Goal: Information Seeking & Learning: Learn about a topic

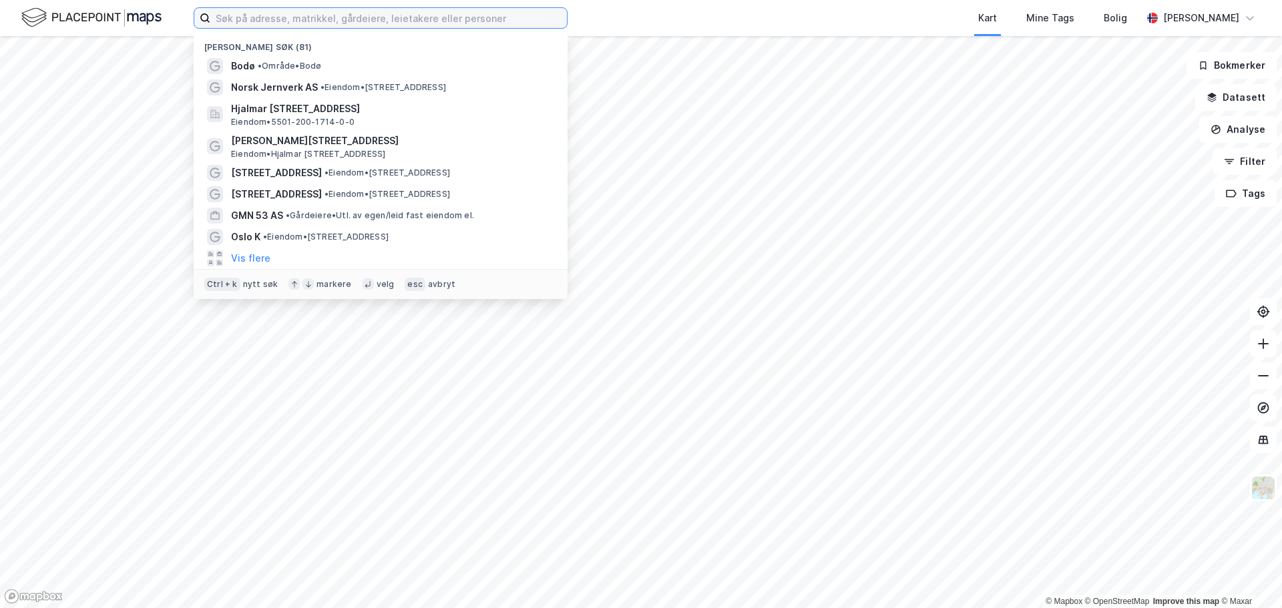
click at [306, 15] on input at bounding box center [388, 18] width 357 height 20
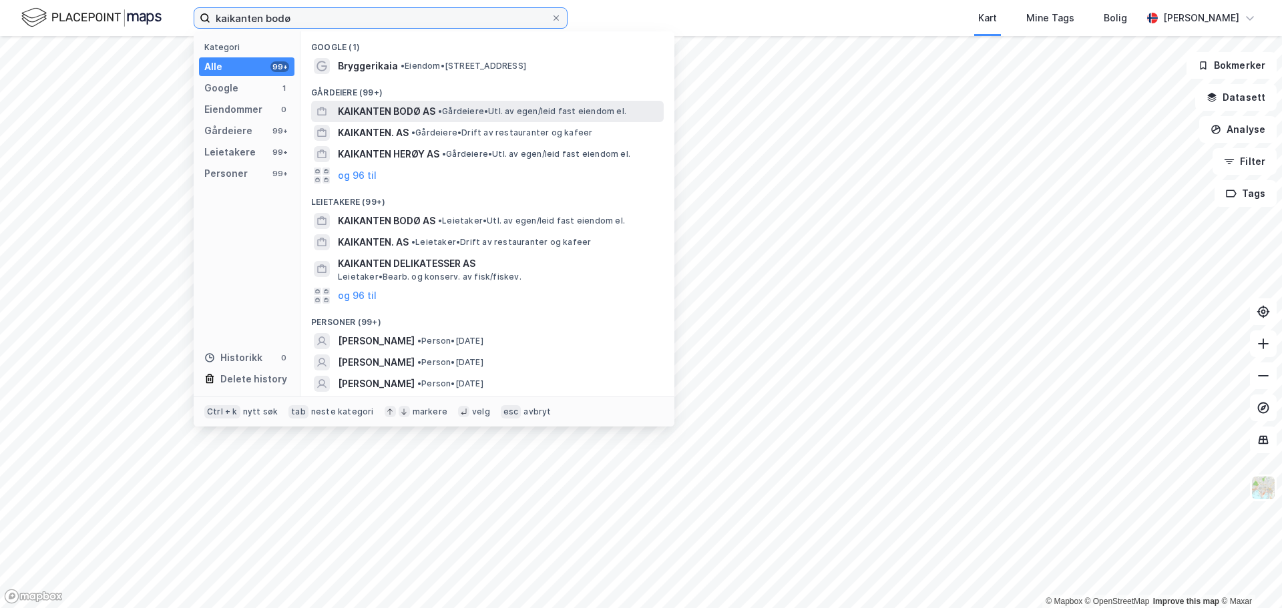
type input "kaikanten bodø"
click at [441, 110] on span "•" at bounding box center [440, 111] width 4 height 10
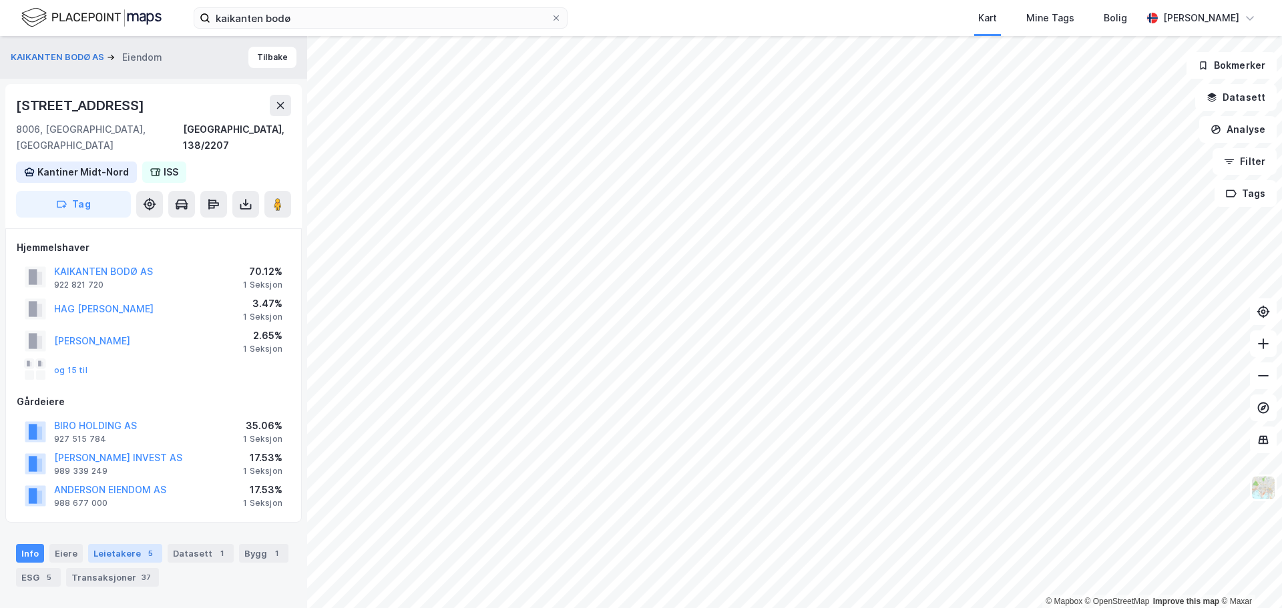
click at [125, 544] on div "Leietakere 5" at bounding box center [125, 553] width 74 height 19
click at [0, 0] on button "KAIKANTEN BODØ AS" at bounding box center [0, 0] width 0 height 0
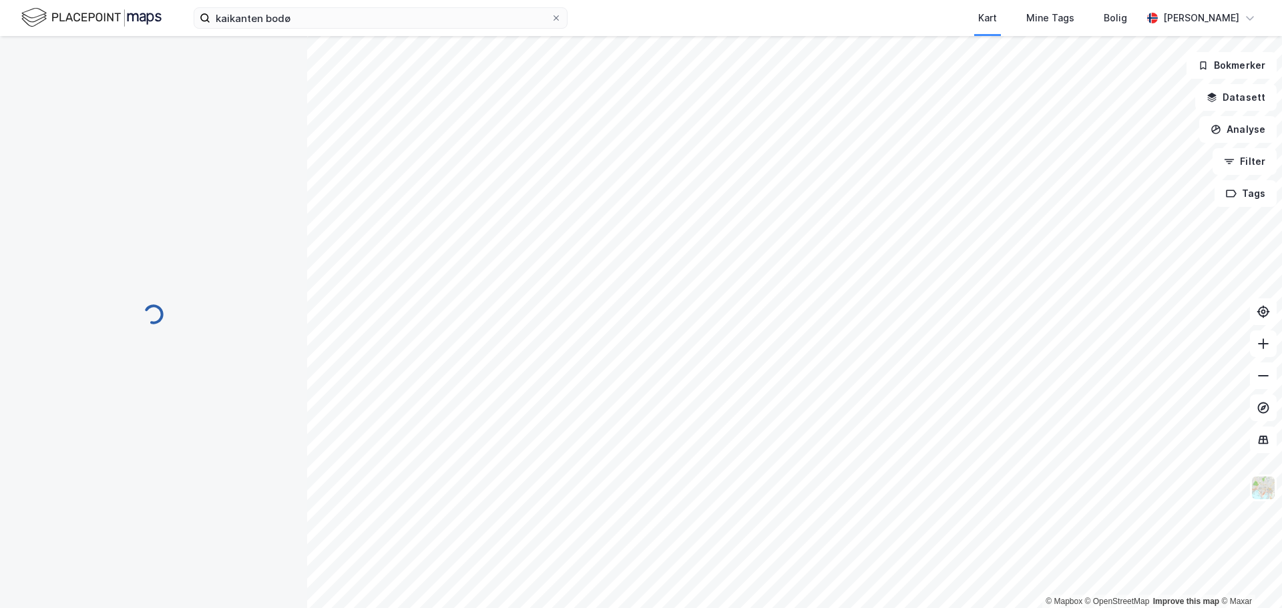
scroll to position [1, 0]
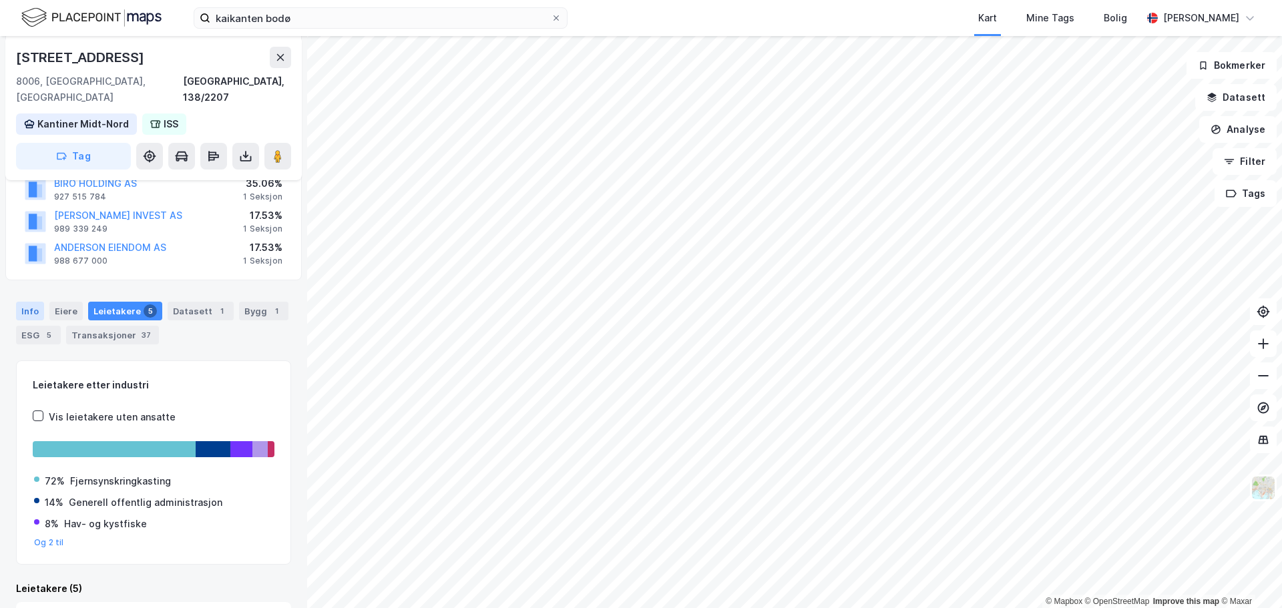
click at [25, 302] on div "Info" at bounding box center [30, 311] width 28 height 19
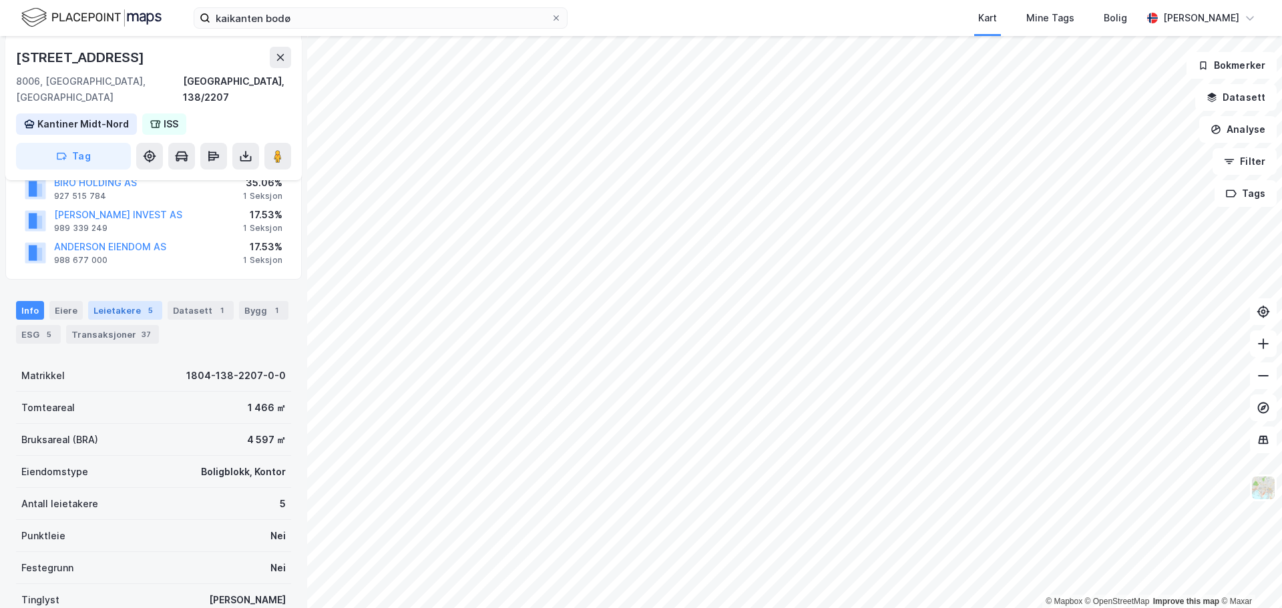
click at [108, 301] on div "Leietakere 5" at bounding box center [125, 310] width 74 height 19
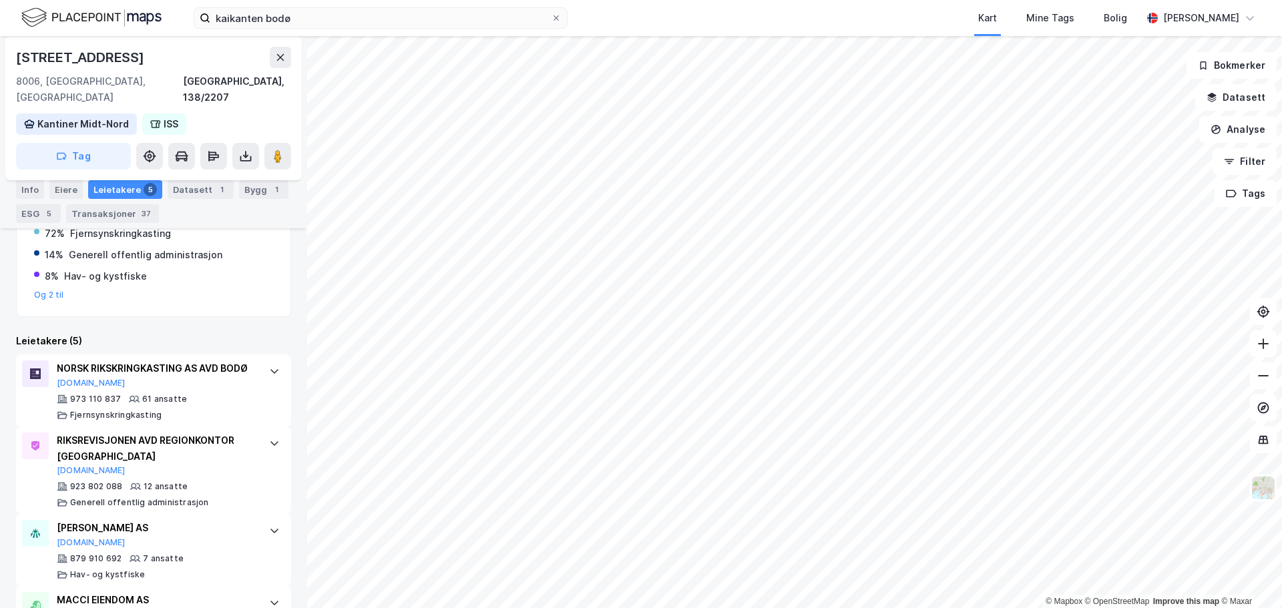
scroll to position [454, 0]
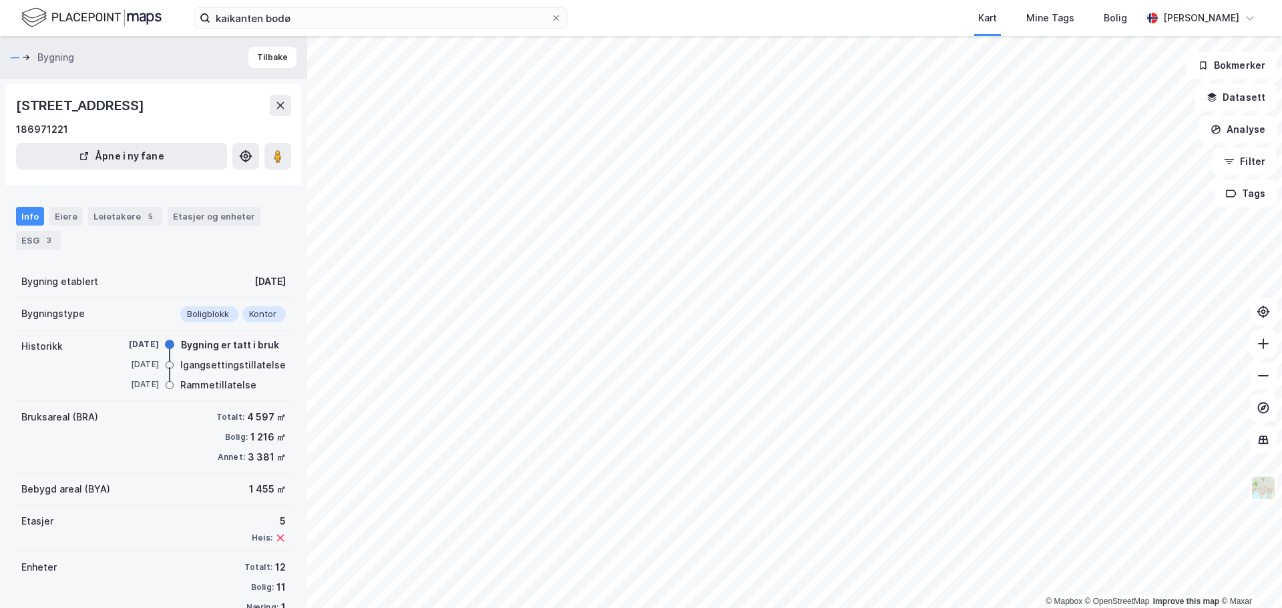
scroll to position [31, 0]
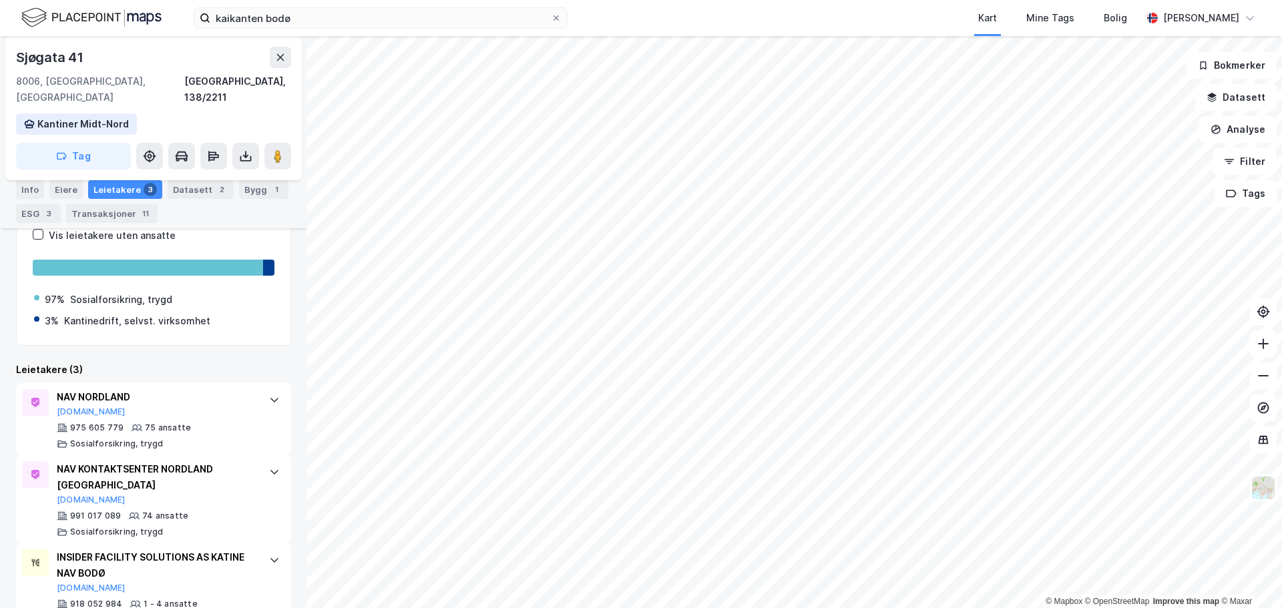
scroll to position [266, 0]
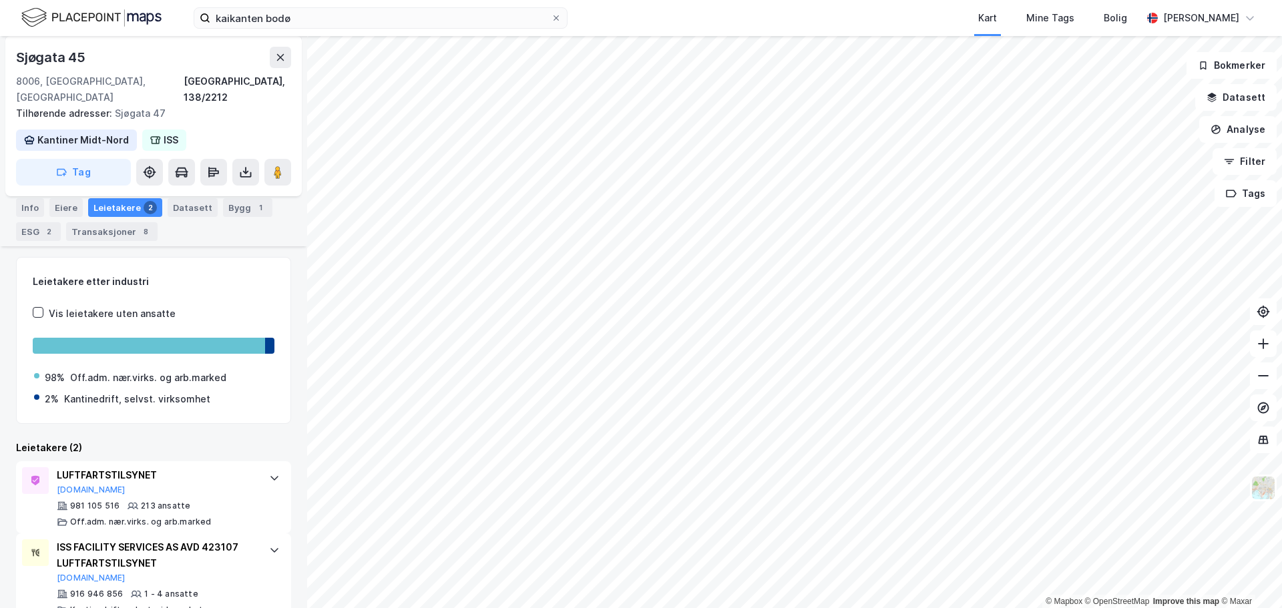
scroll to position [178, 0]
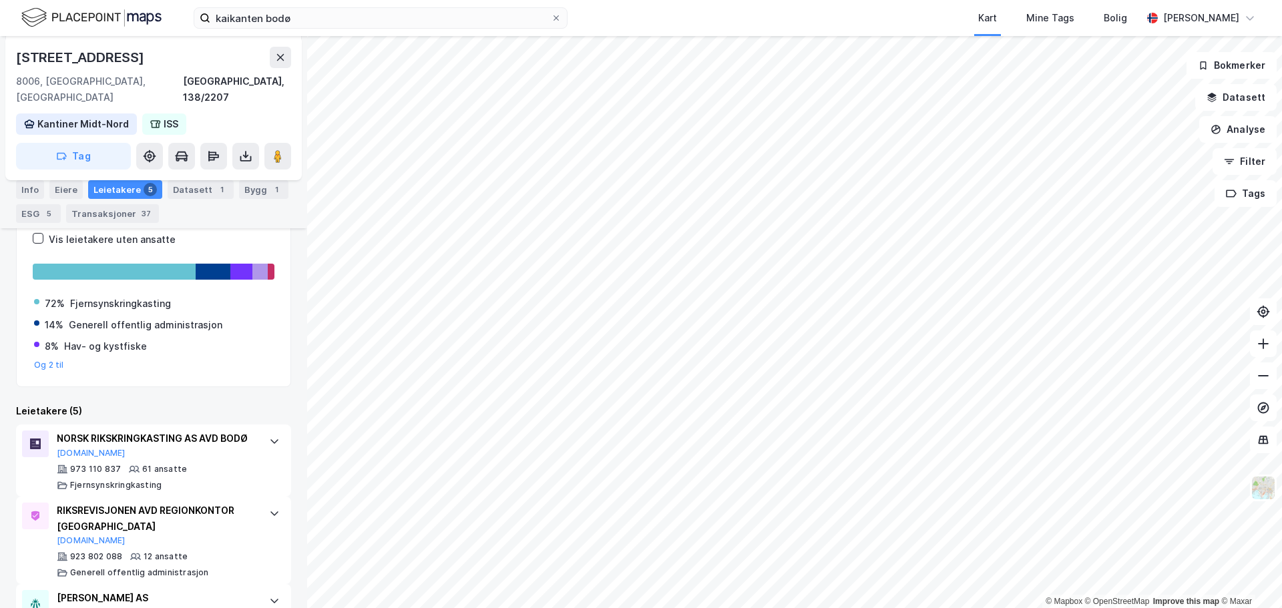
scroll to position [378, 0]
